Goal: Browse casually: Explore the website without a specific task or goal

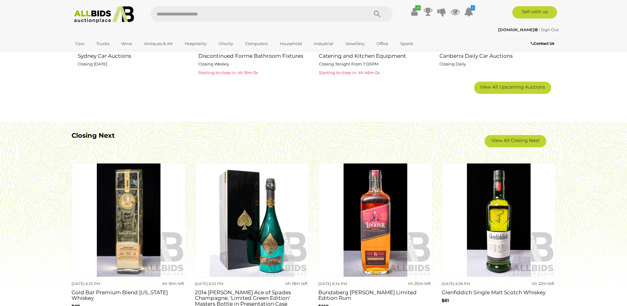
scroll to position [556, 0]
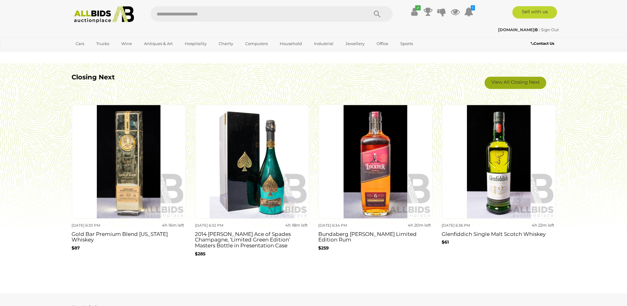
click at [531, 84] on link "View All Closing Next" at bounding box center [516, 83] width 62 height 12
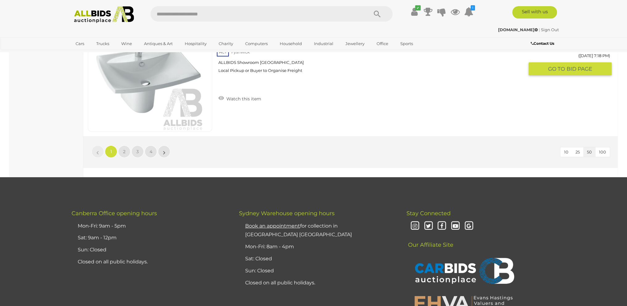
scroll to position [5812, 0]
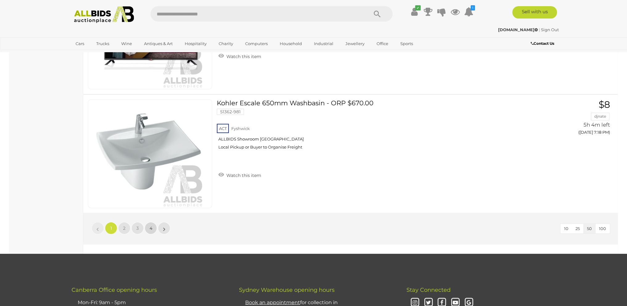
click at [152, 225] on span "4" at bounding box center [151, 228] width 3 height 6
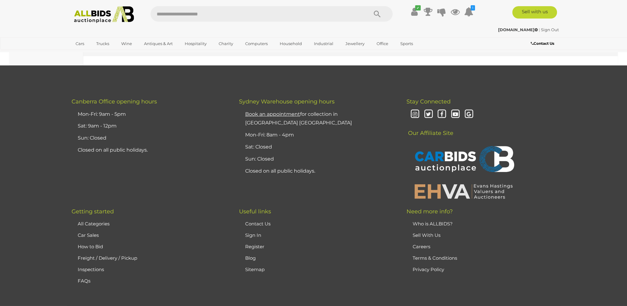
scroll to position [2524, 0]
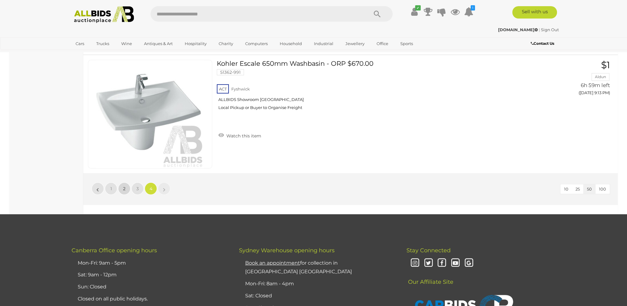
click at [123, 186] on span "2" at bounding box center [124, 189] width 2 height 6
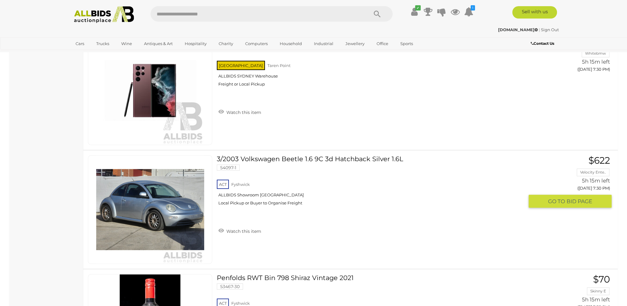
scroll to position [2367, 0]
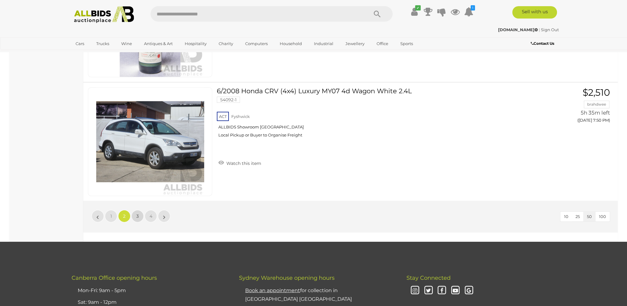
click at [139, 210] on link "3" at bounding box center [137, 216] width 12 height 12
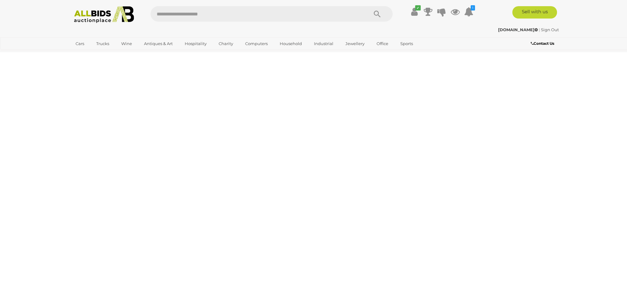
scroll to position [21, 0]
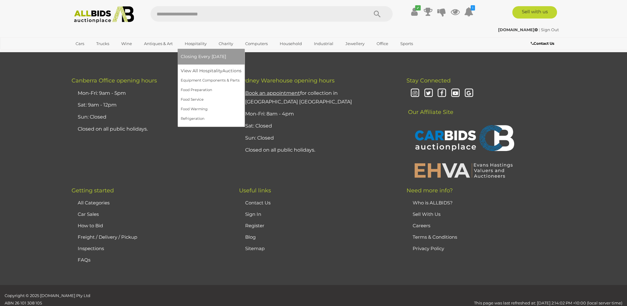
scroll to position [6028, 0]
